Goal: Communication & Community: Ask a question

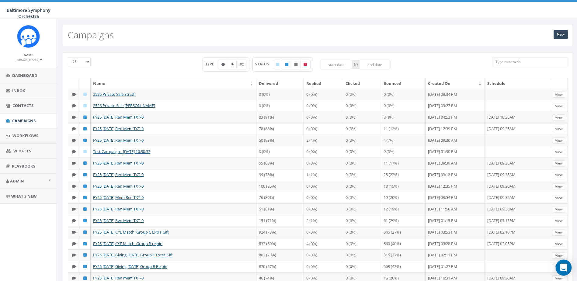
click at [567, 270] on div "Open Intercom Messenger" at bounding box center [564, 268] width 16 height 16
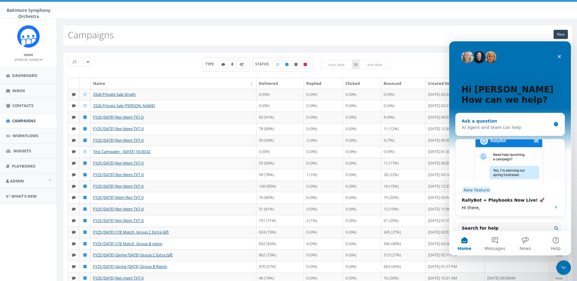
click at [476, 123] on div "Ask a question" at bounding box center [506, 121] width 89 height 6
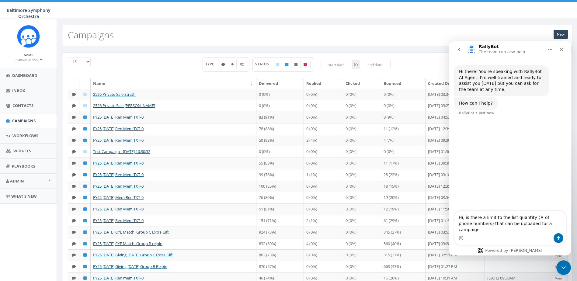
type textarea "Hi, is there a limit to the list quantity (# of phone numbers) that can be uplo…"
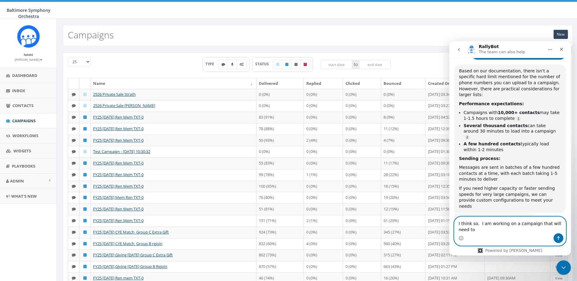
scroll to position [83, 0]
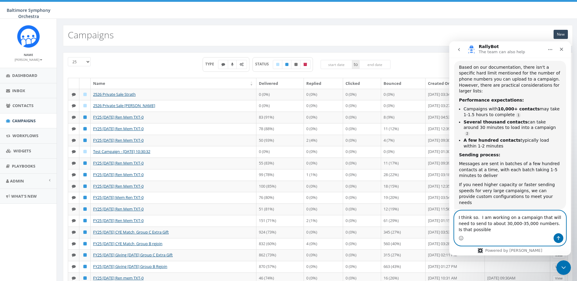
type textarea "I think so. I am working on a campaign that will need to send to about 30,000-3…"
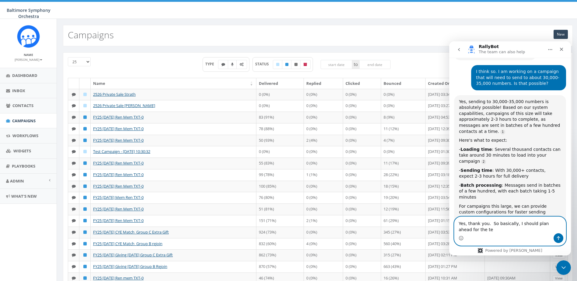
scroll to position [252, 0]
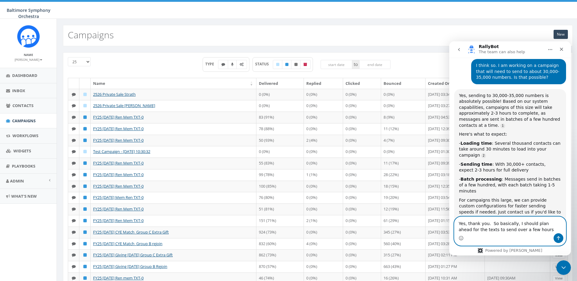
type textarea "Yes, thank you. So basically, I should plan ahead for the texts to send over a …"
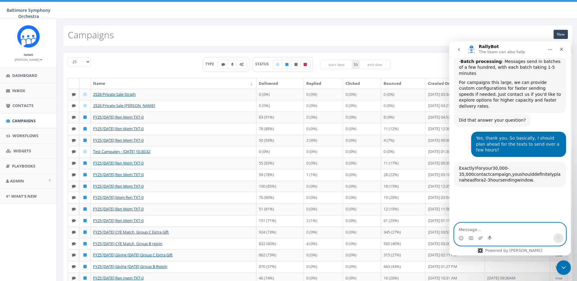
scroll to position [405, 0]
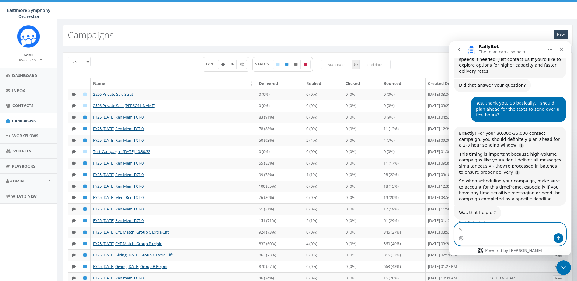
type textarea "Yes"
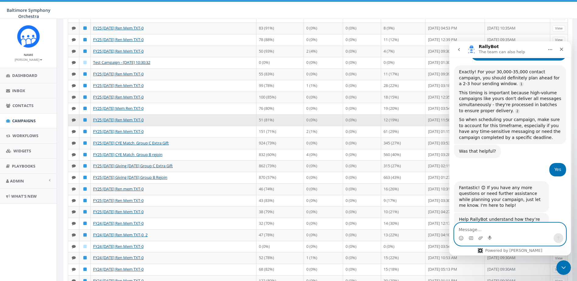
scroll to position [91, 0]
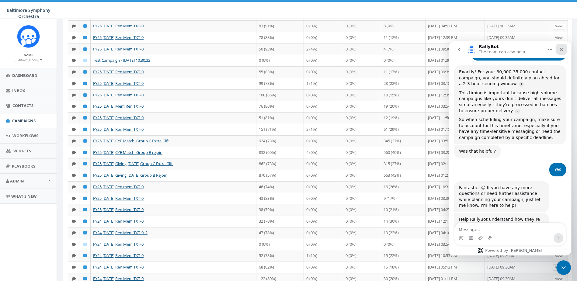
click at [563, 49] on icon "Close" at bounding box center [561, 49] width 5 height 5
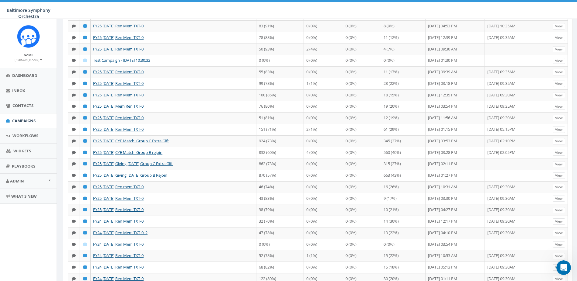
scroll to position [467, 0]
